Goal: Navigation & Orientation: Find specific page/section

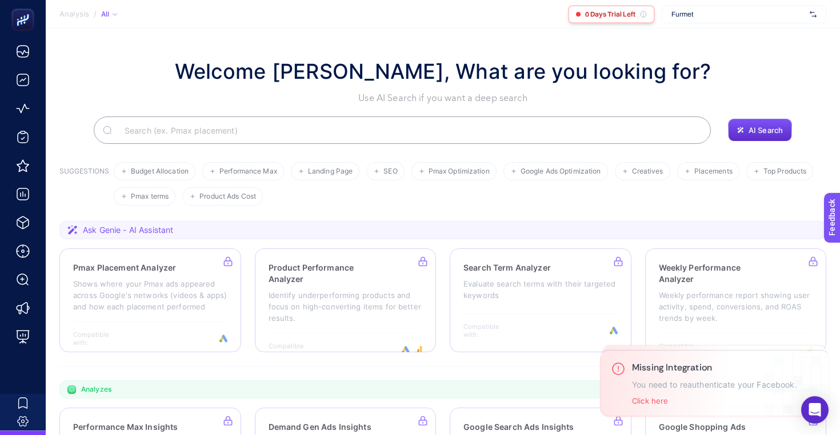
click at [643, 15] on icon at bounding box center [643, 14] width 7 height 7
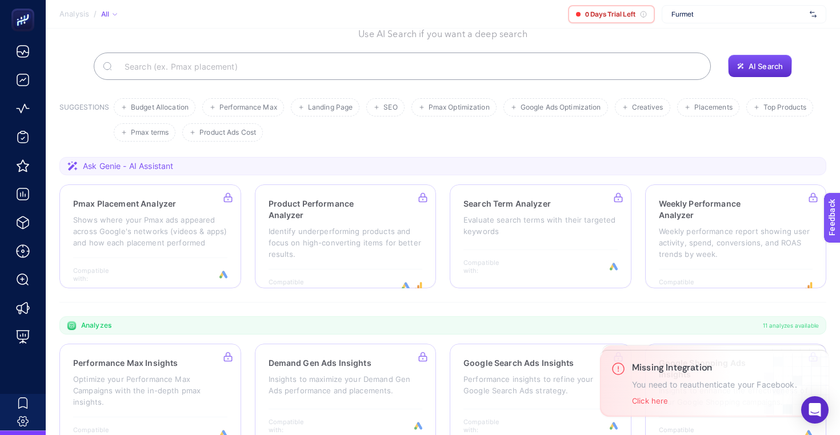
scroll to position [95, 0]
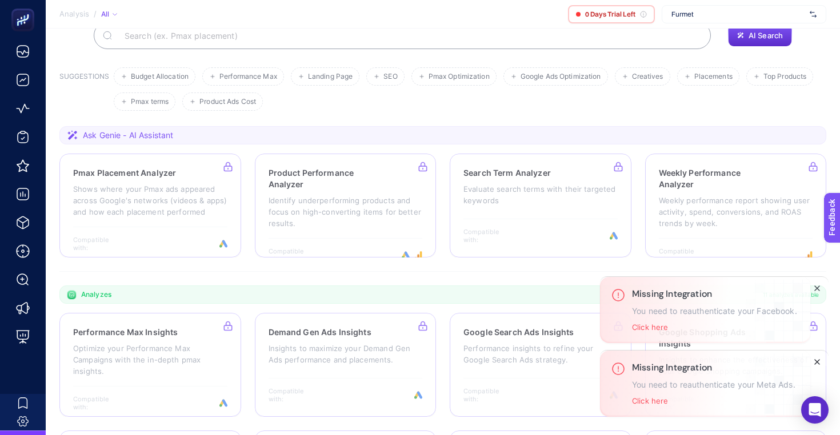
click at [820, 366] on icon "Close" at bounding box center [817, 362] width 9 height 9
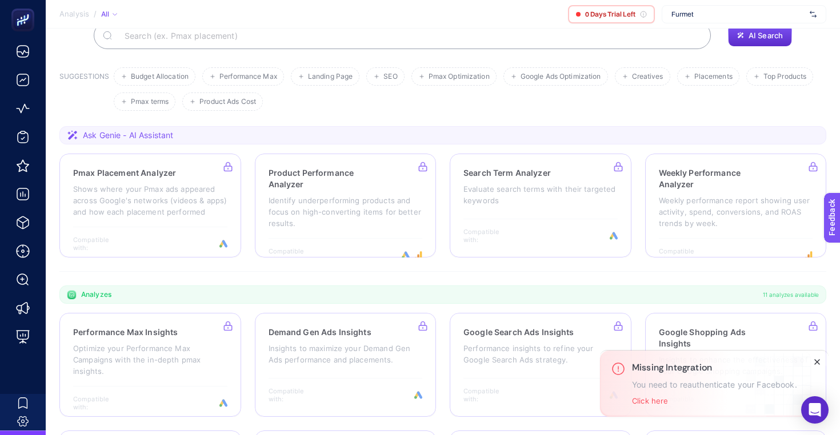
click at [819, 365] on icon "Close" at bounding box center [817, 362] width 9 height 9
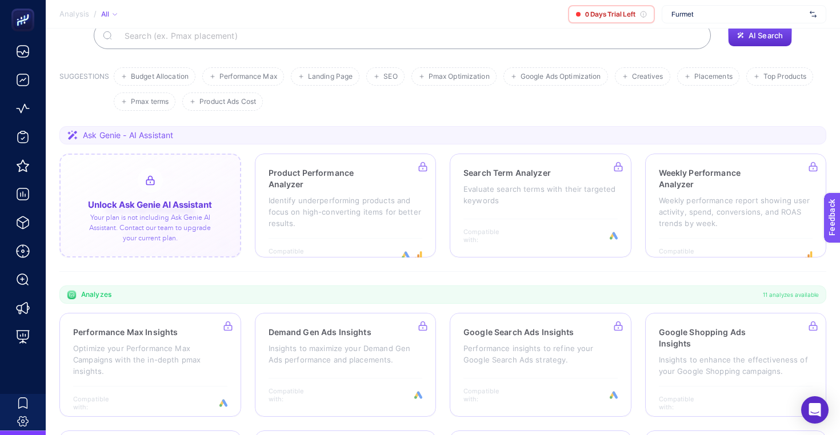
click at [187, 223] on div at bounding box center [150, 206] width 182 height 104
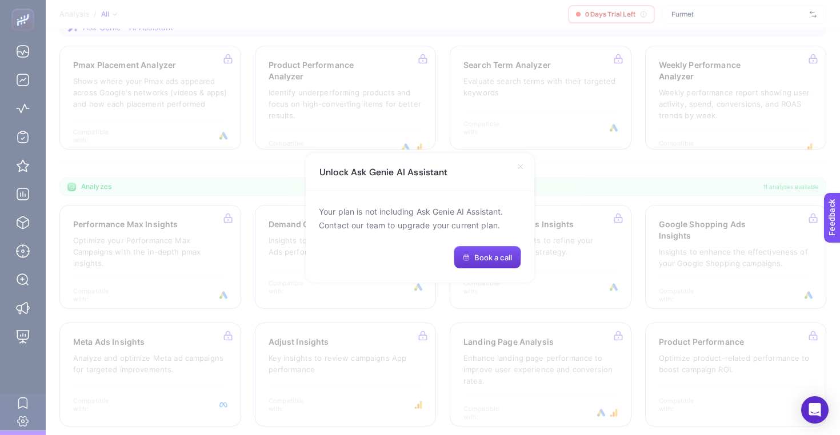
scroll to position [326, 0]
